Goal: Task Accomplishment & Management: Use online tool/utility

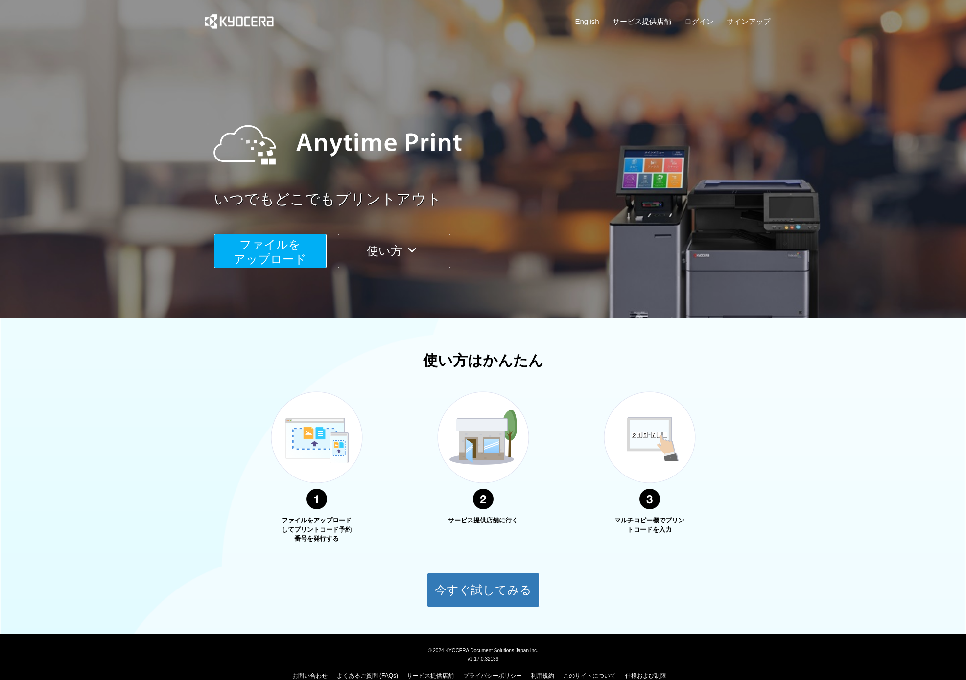
click at [277, 264] on span "ファイルを ​​アップロード" at bounding box center [269, 252] width 73 height 28
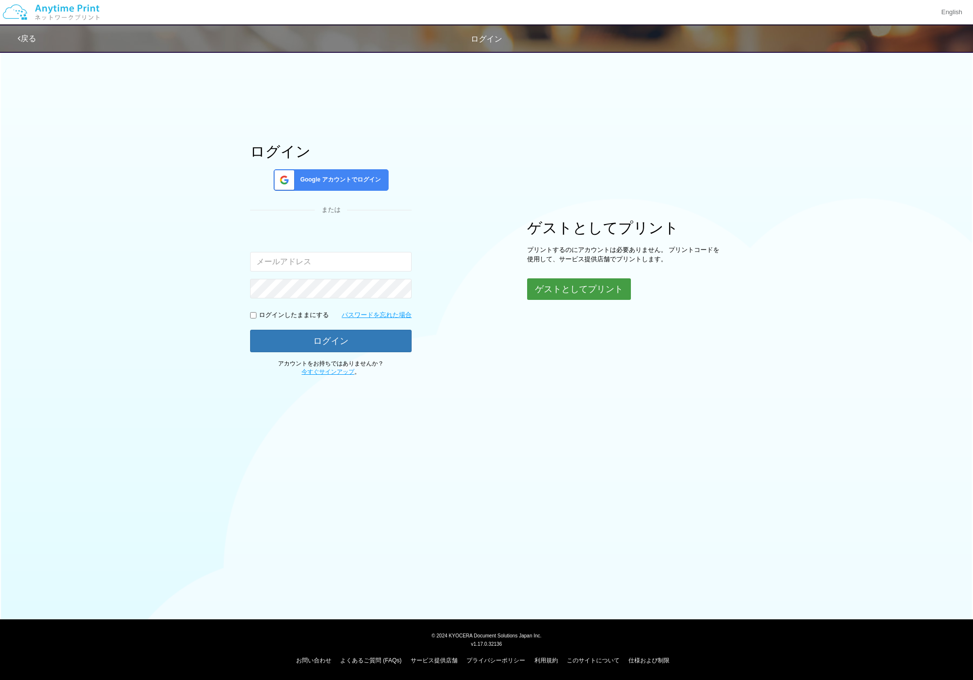
click at [595, 296] on button "ゲストとしてプリント" at bounding box center [579, 289] width 104 height 22
click at [555, 294] on button "ゲストとしてプリント" at bounding box center [579, 289] width 104 height 22
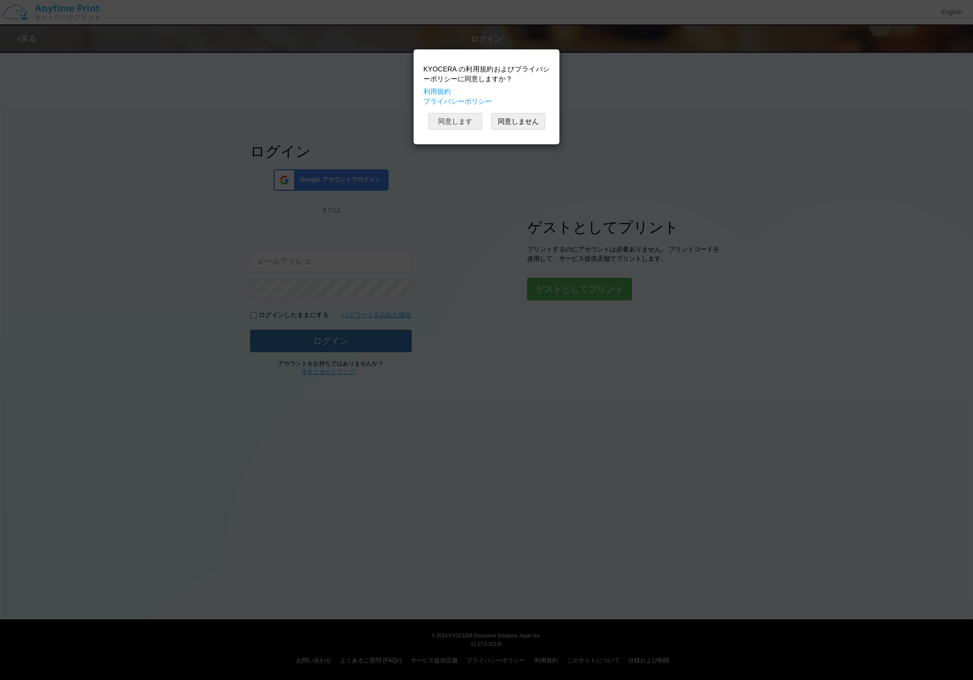
click at [456, 123] on button "同意します" at bounding box center [455, 121] width 54 height 17
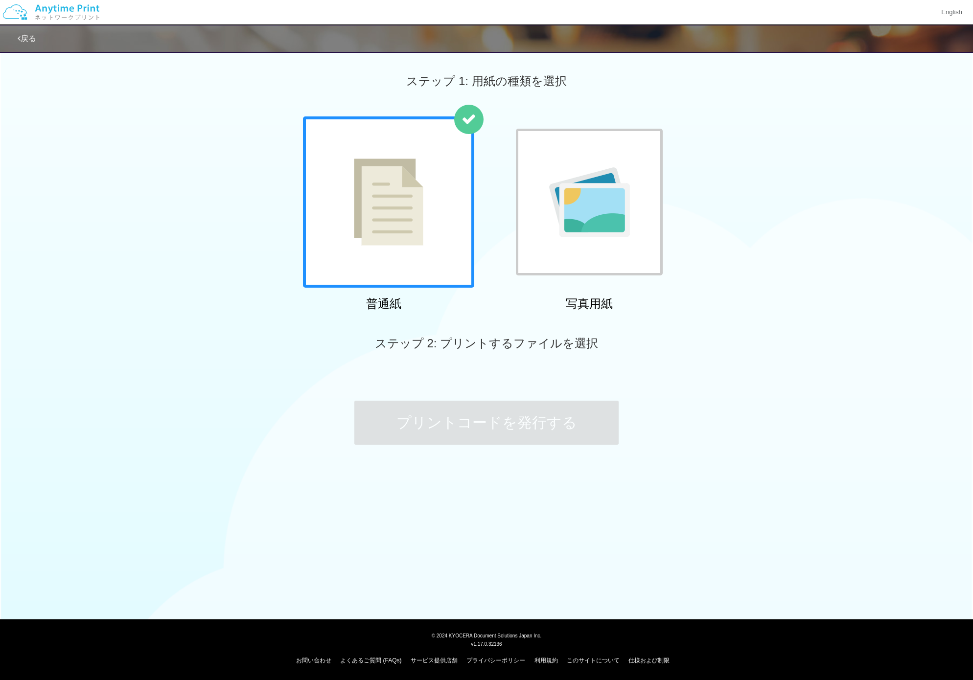
click at [399, 208] on img at bounding box center [388, 202] width 69 height 87
click at [675, 215] on div "普通紙 写真用紙" at bounding box center [486, 215] width 973 height 199
click at [639, 221] on div at bounding box center [589, 202] width 147 height 147
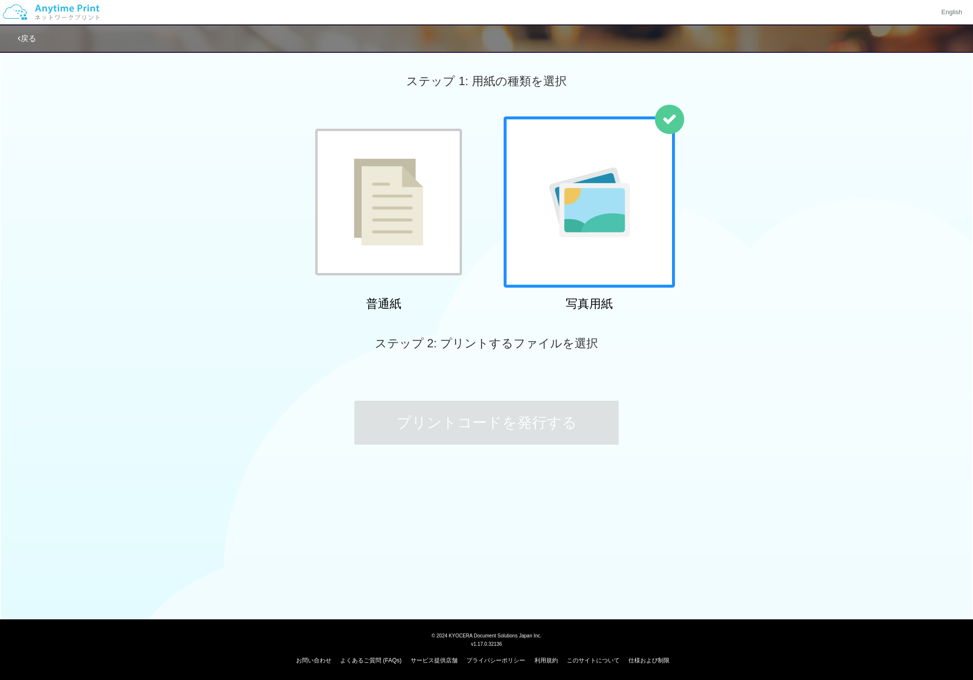
click at [386, 214] on img at bounding box center [388, 202] width 69 height 87
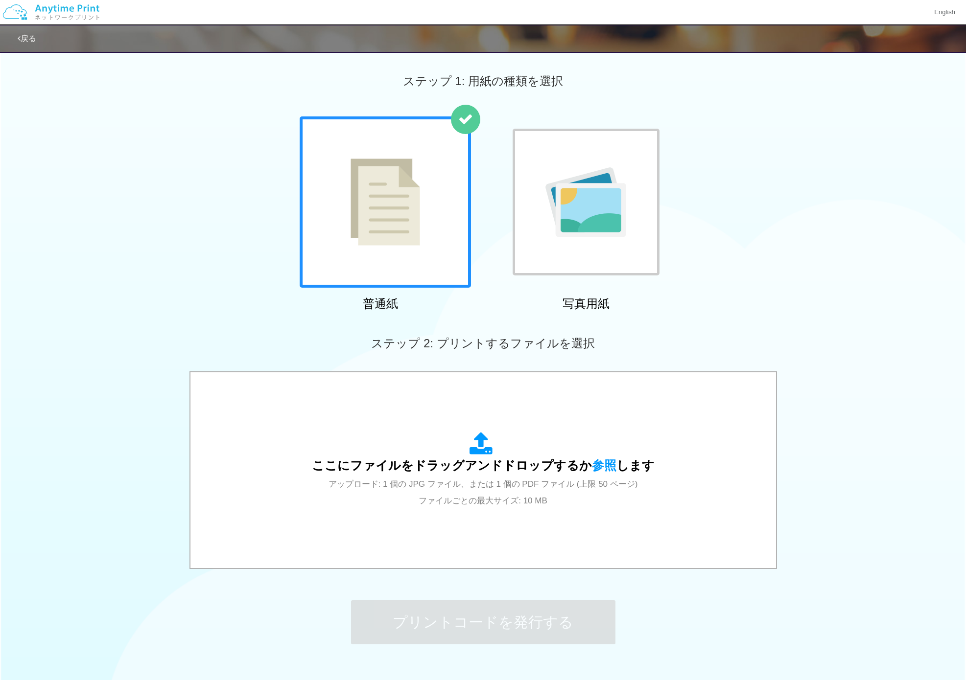
click at [706, 201] on div "普通紙 写真用紙" at bounding box center [483, 215] width 966 height 199
click at [585, 181] on img at bounding box center [585, 202] width 81 height 70
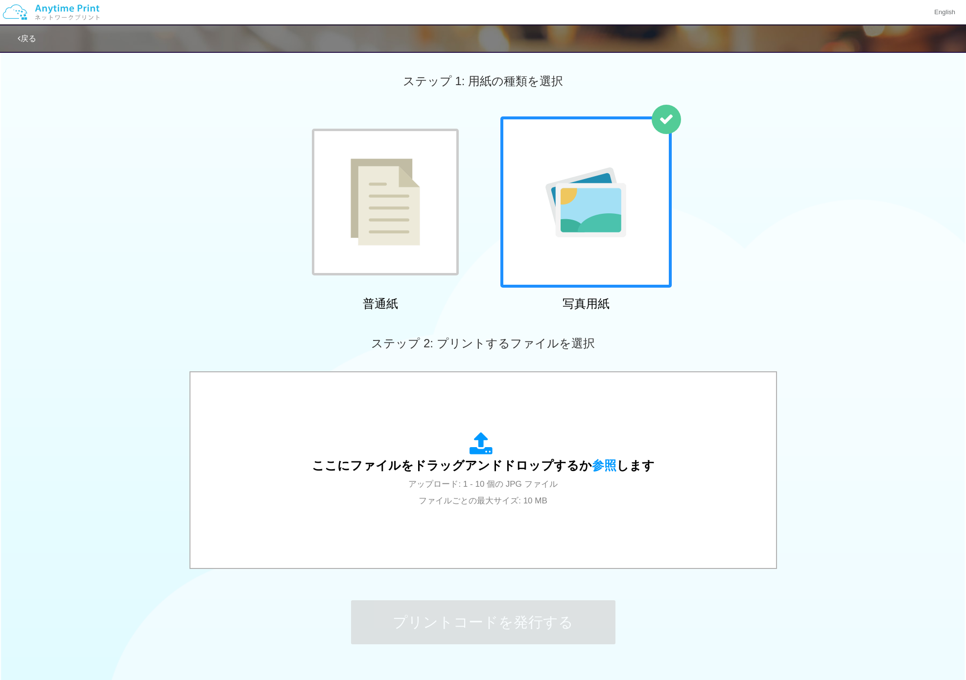
click at [389, 205] on img at bounding box center [384, 202] width 69 height 87
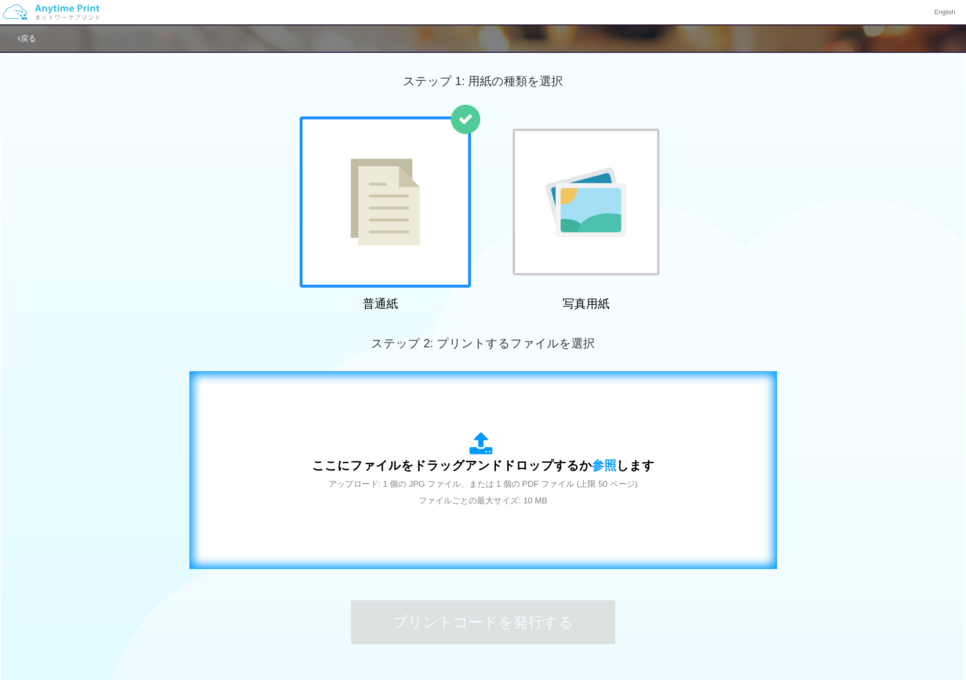
click at [529, 463] on span "ここにファイルをドラッグアンドドロップするか 参照 します" at bounding box center [483, 466] width 343 height 14
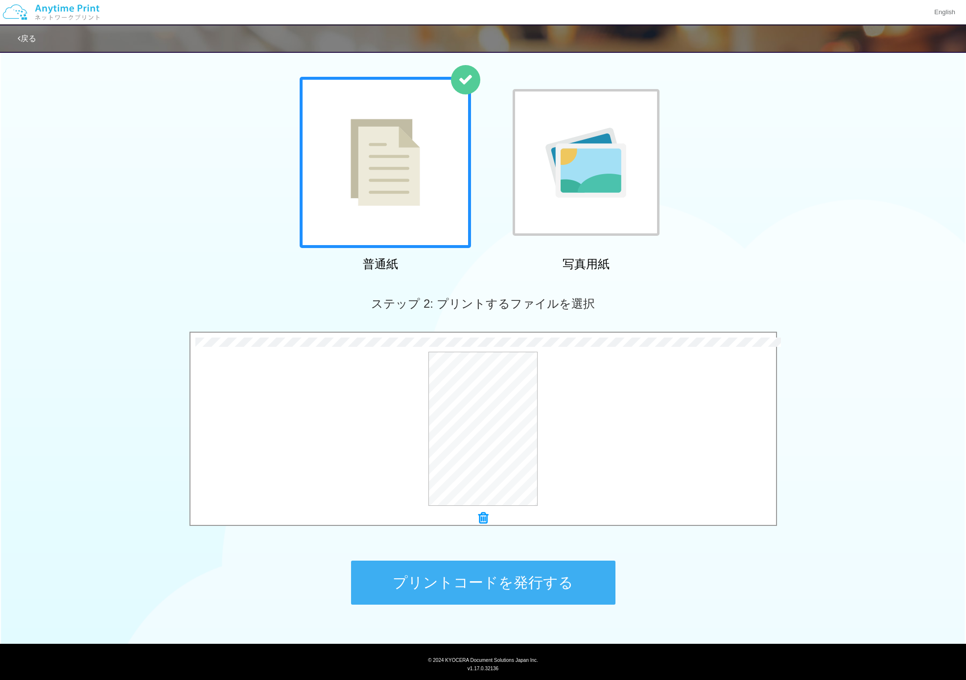
scroll to position [64, 0]
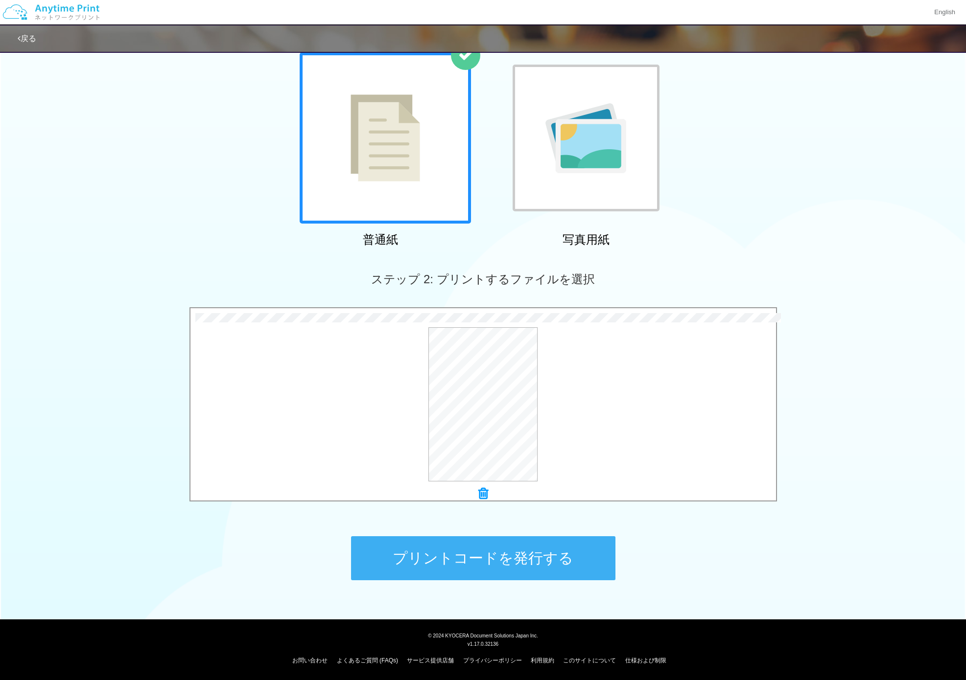
click at [483, 564] on button "プリントコードを発行する" at bounding box center [483, 558] width 264 height 44
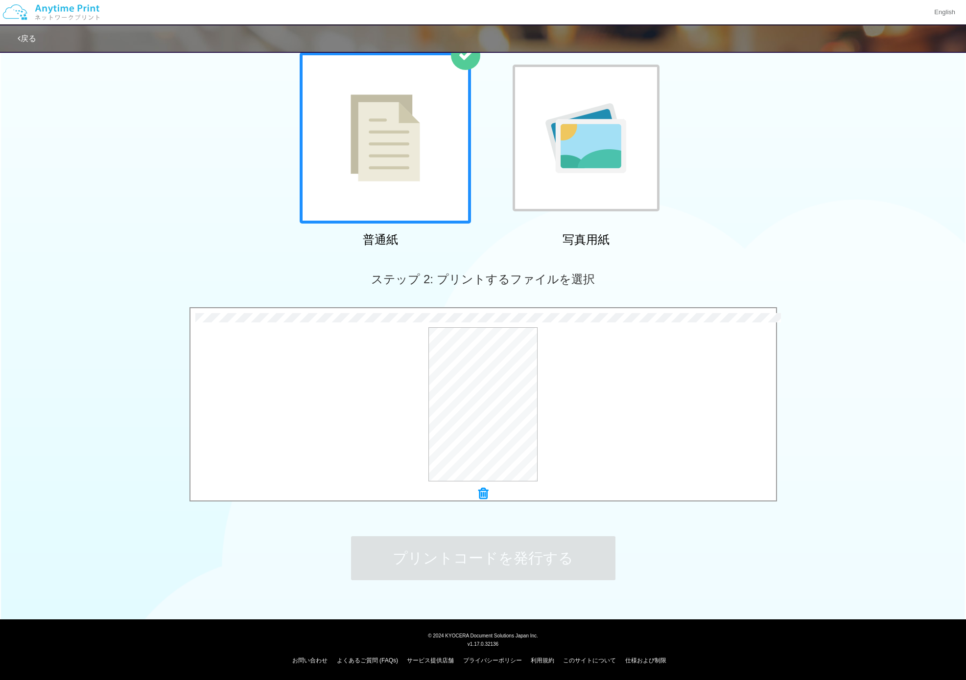
scroll to position [0, 0]
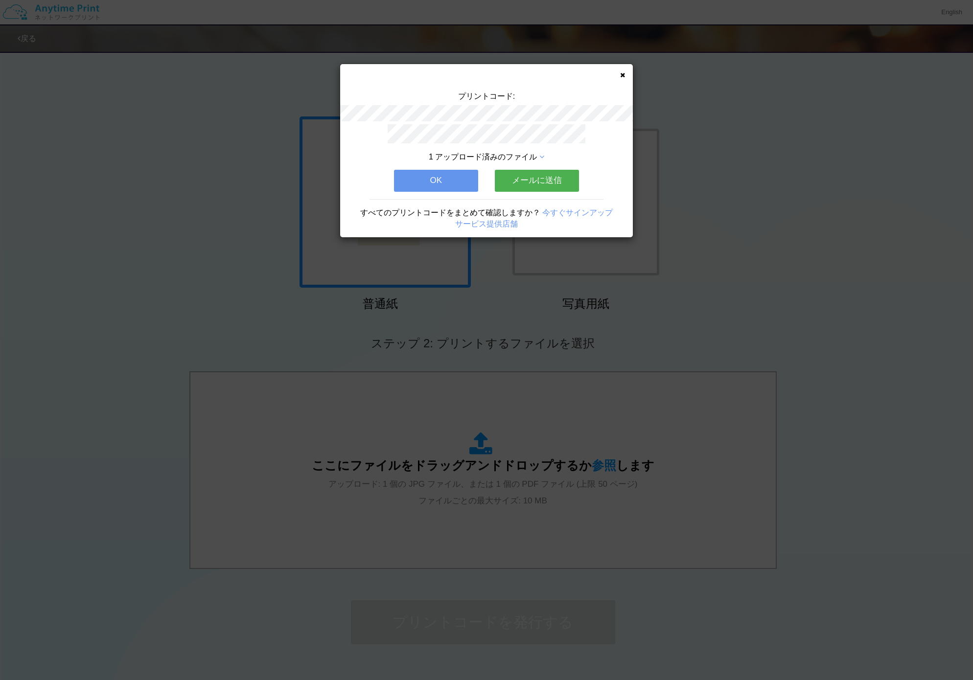
click at [551, 179] on button "メールに送信" at bounding box center [537, 181] width 84 height 22
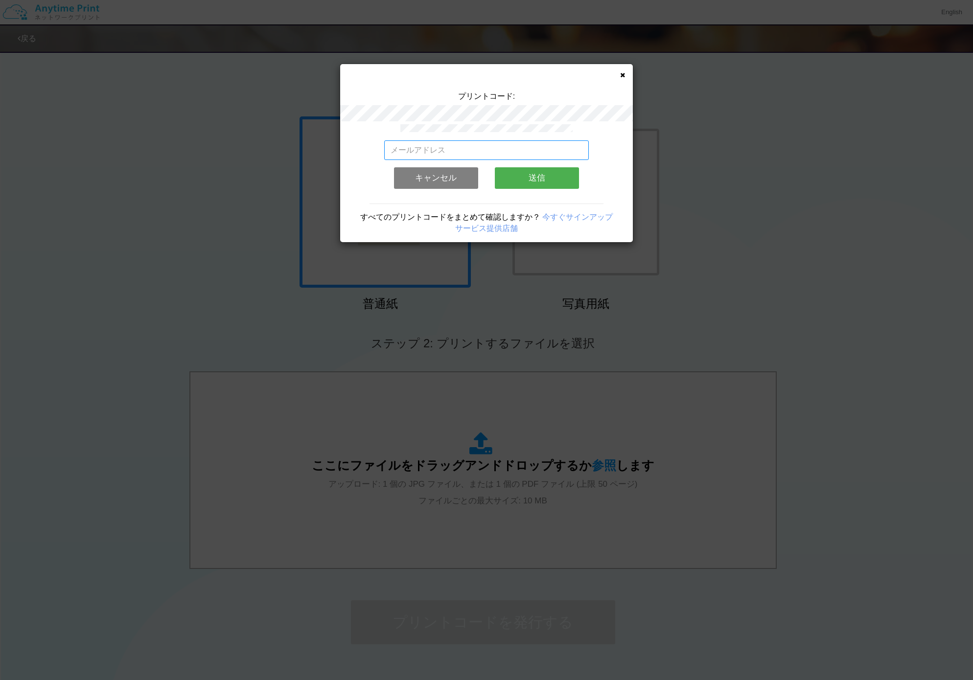
click at [465, 153] on input "email" at bounding box center [486, 150] width 205 height 20
type input "grayeyes0430@me.com"
click at [490, 154] on input "grayeyes0430@me.com" at bounding box center [486, 150] width 205 height 20
drag, startPoint x: 490, startPoint y: 151, endPoint x: 376, endPoint y: 150, distance: 114.0
click at [376, 150] on div "grayeyes0430@me.com 有効なメールアドレスを入力してください。 このメールアドレスは、すでに別のアカウントと関連付けられています。 キャンセ…" at bounding box center [486, 183] width 293 height 118
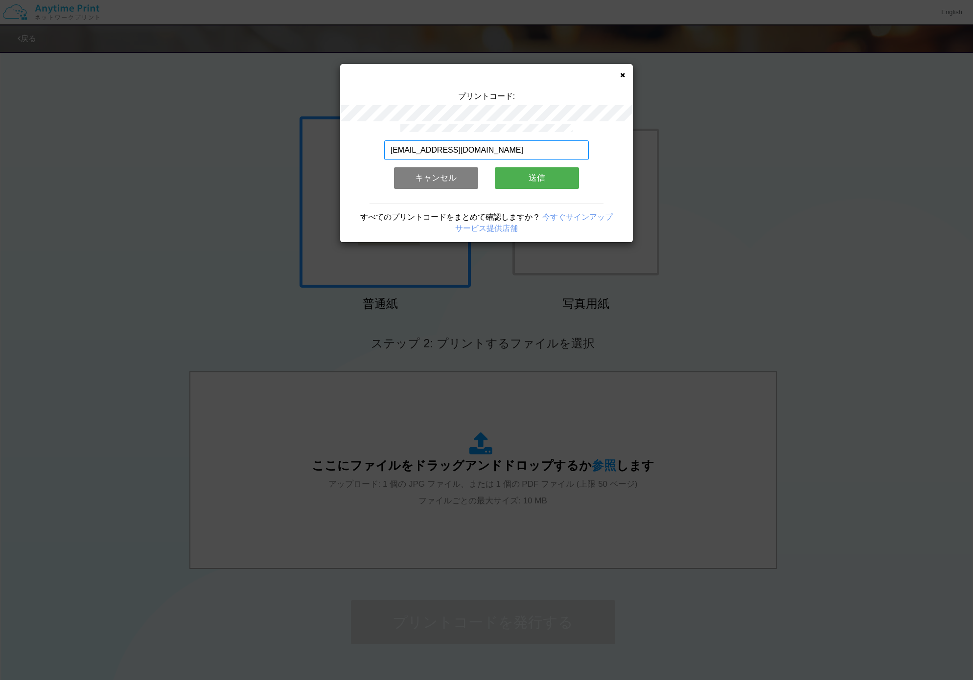
click at [491, 145] on input "grayeyes0430@me.com" at bounding box center [486, 150] width 205 height 20
click at [591, 184] on div "grayeyes0430@me.com 有効なメールアドレスを入力してください。 このメールアドレスは、すでに別のアカウントと関連付けられています。 キャンセ…" at bounding box center [486, 183] width 293 height 118
click at [536, 181] on button "送信" at bounding box center [537, 178] width 84 height 22
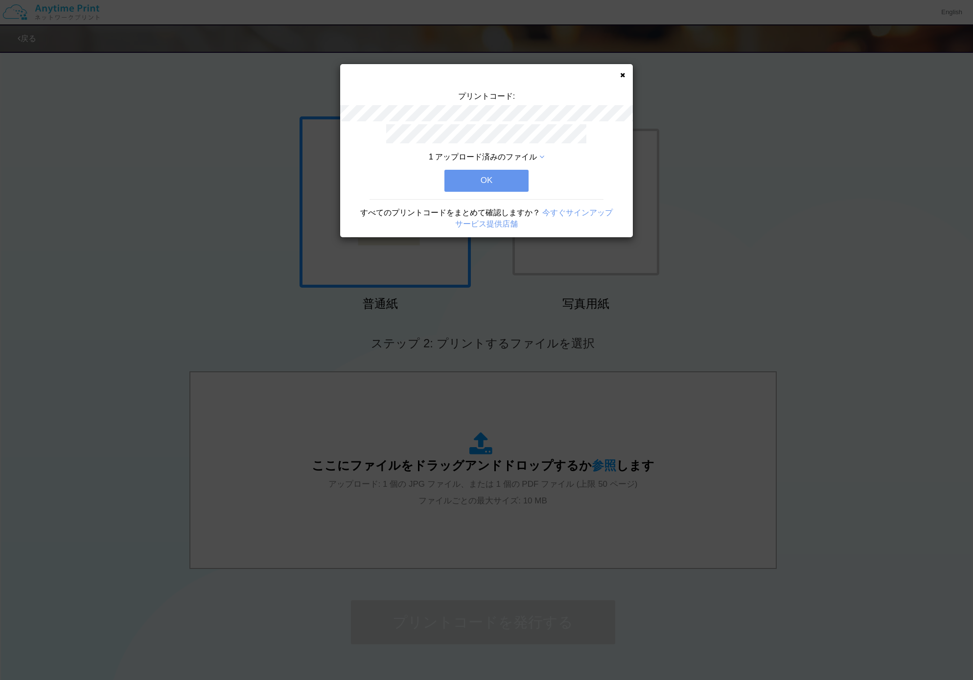
click at [511, 185] on button "OK" at bounding box center [486, 181] width 84 height 22
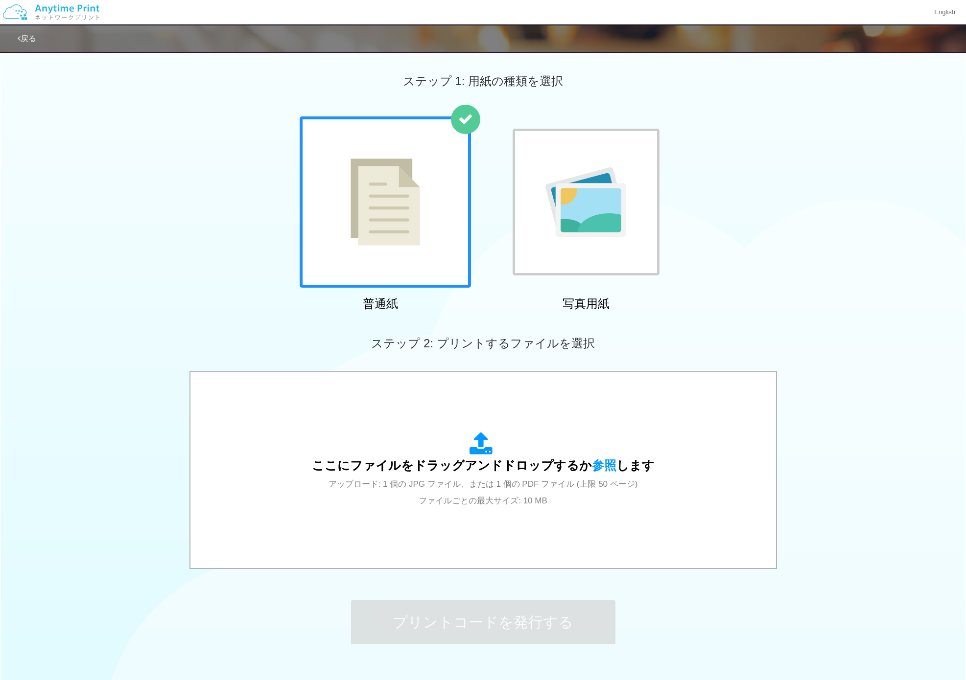
click at [788, 210] on div "普通紙 写真用紙" at bounding box center [483, 215] width 966 height 199
